Goal: Communication & Community: Answer question/provide support

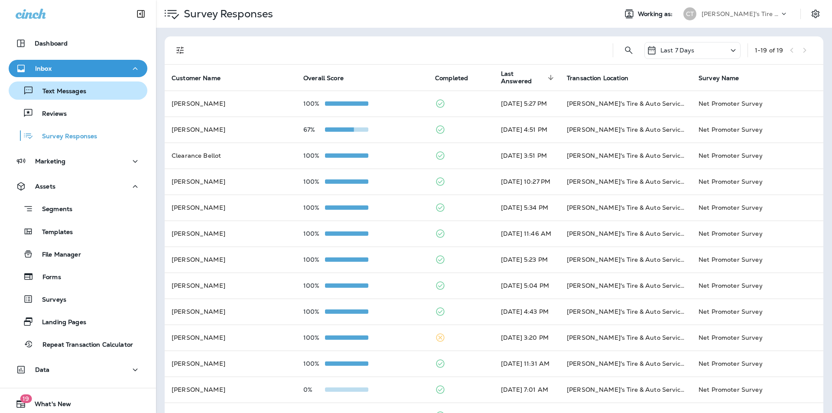
click at [81, 90] on p "Text Messages" at bounding box center [60, 91] width 52 height 8
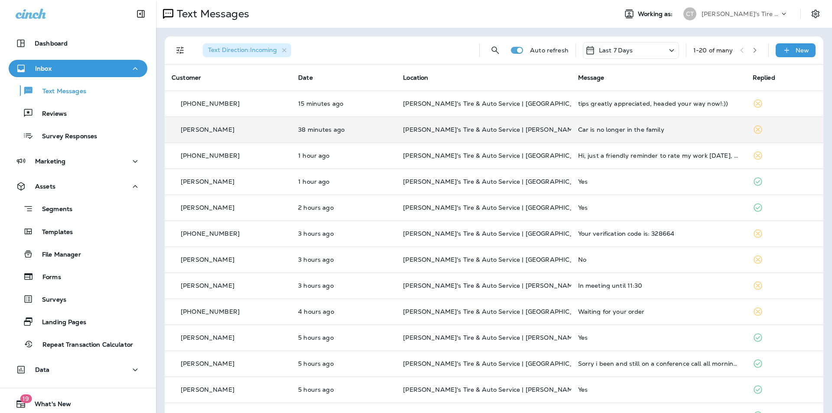
click at [684, 127] on div "Car is no longer in the family" at bounding box center [658, 129] width 161 height 7
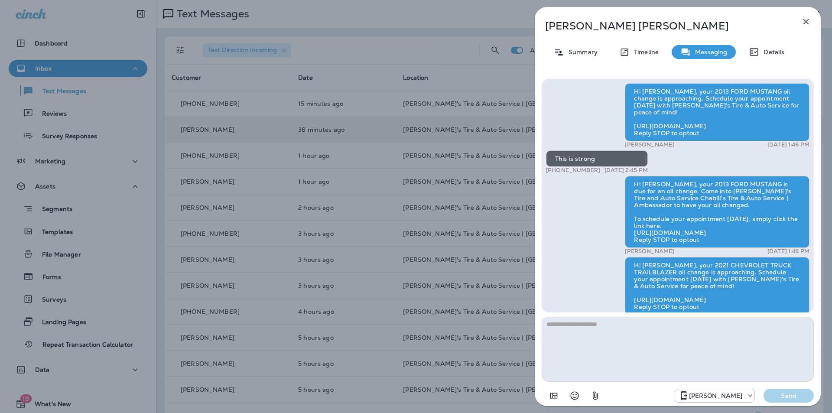
scroll to position [-143, 0]
click at [809, 19] on icon "button" at bounding box center [805, 21] width 10 height 10
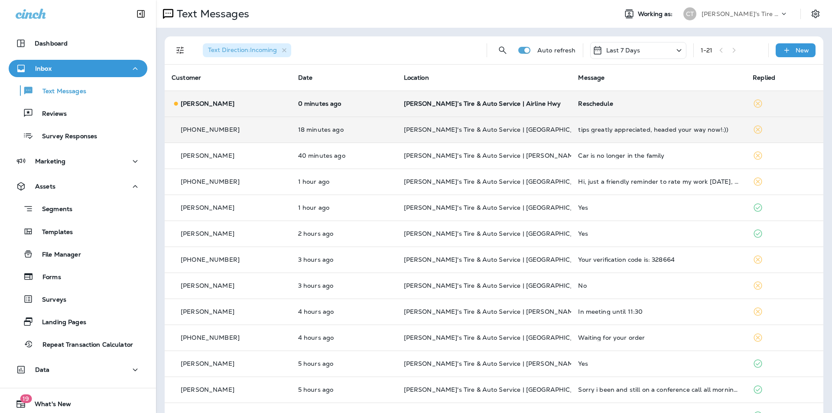
click at [614, 100] on div "Reschedule" at bounding box center [658, 103] width 161 height 7
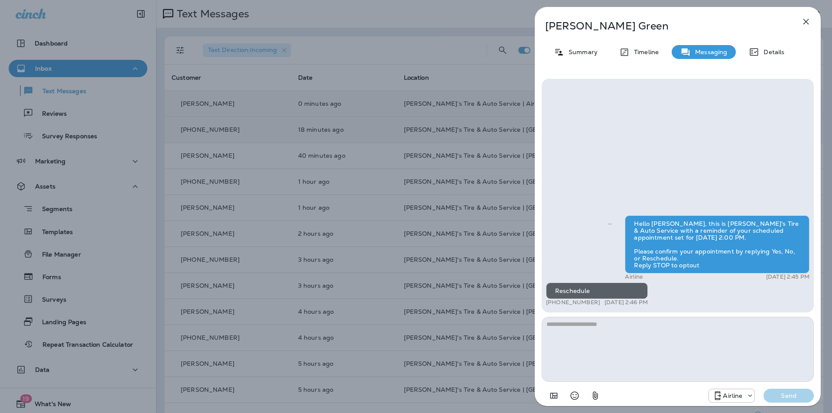
click at [806, 22] on icon "button" at bounding box center [806, 22] width 6 height 6
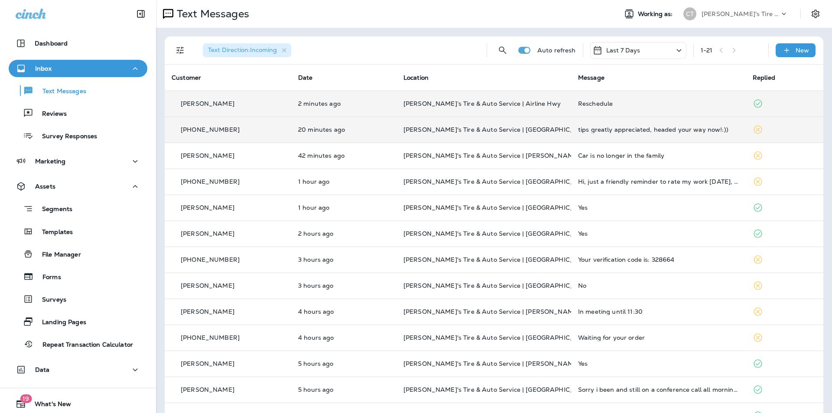
click at [627, 104] on div "Reschedule" at bounding box center [658, 103] width 161 height 7
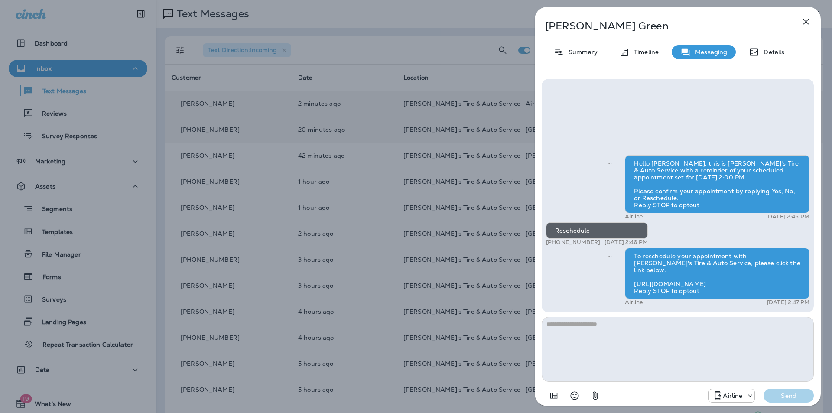
click at [252, 398] on div "[PERSON_NAME] Summary Timeline Messaging Details Hello [PERSON_NAME], this is […" at bounding box center [416, 206] width 832 height 413
